Goal: Task Accomplishment & Management: Use online tool/utility

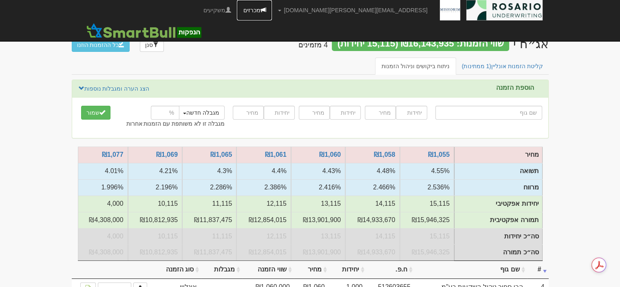
click at [272, 9] on link "מכרזים" at bounding box center [254, 10] width 35 height 20
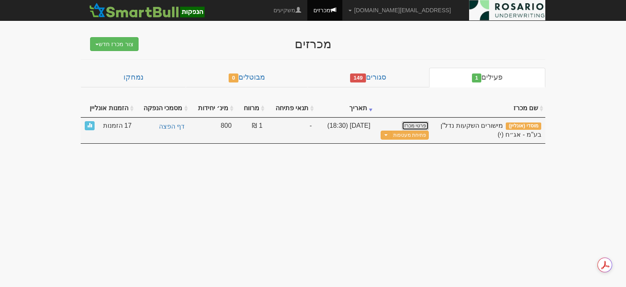
click at [416, 122] on link "פרטי מכרז" at bounding box center [415, 125] width 27 height 9
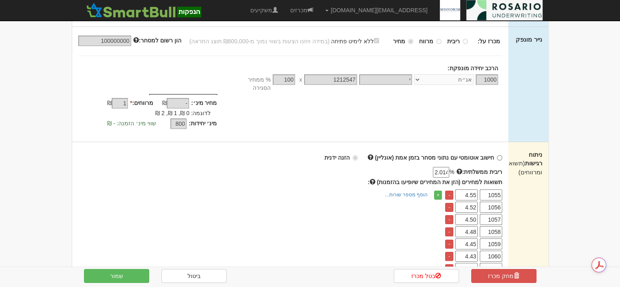
scroll to position [0, 1]
drag, startPoint x: 442, startPoint y: 162, endPoint x: 488, endPoint y: 155, distance: 46.7
type input "2.0118"
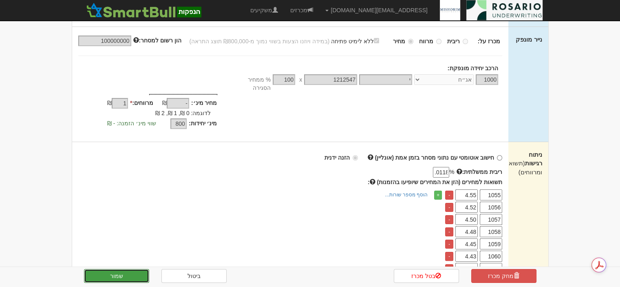
click at [117, 275] on button "שמור" at bounding box center [116, 276] width 65 height 14
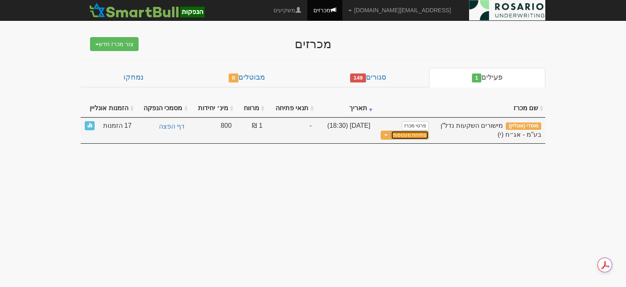
click at [407, 133] on button "פתיחת מעטפות" at bounding box center [410, 134] width 38 height 9
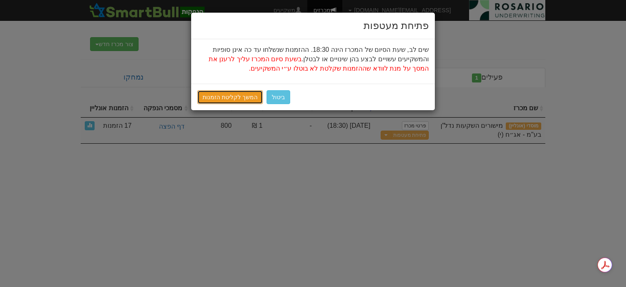
click at [227, 98] on link "המשך לקליטת הזמנות" at bounding box center [230, 97] width 66 height 14
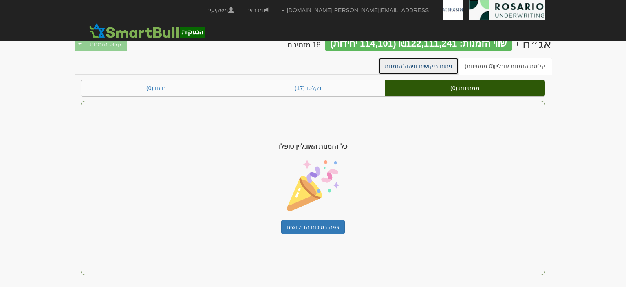
click at [436, 69] on link "ניתוח ביקושים וניהול הזמנות" at bounding box center [418, 65] width 81 height 17
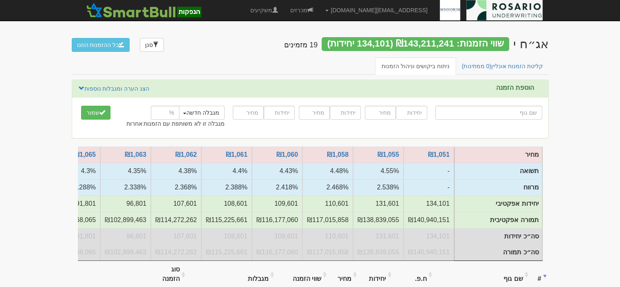
scroll to position [122, 0]
